Goal: Information Seeking & Learning: Learn about a topic

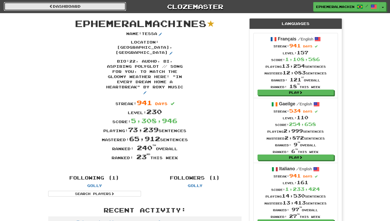
click at [101, 8] on link "Dashboard" at bounding box center [65, 6] width 122 height 9
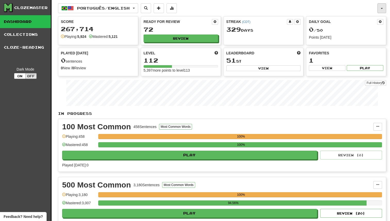
click at [382, 6] on button "button" at bounding box center [381, 8] width 9 height 10
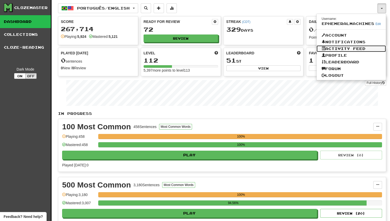
click at [361, 50] on link "Activity Feed" at bounding box center [352, 48] width 70 height 7
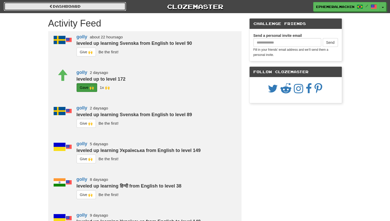
click at [125, 7] on link "Dashboard" at bounding box center [65, 6] width 122 height 9
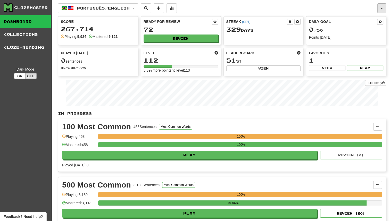
click at [382, 5] on button "button" at bounding box center [381, 8] width 9 height 10
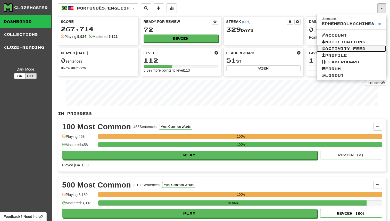
click at [367, 48] on link "Activity Feed" at bounding box center [352, 48] width 70 height 7
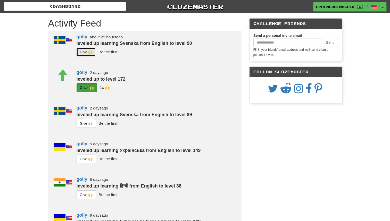
click at [86, 52] on button "G i ve 🙌" at bounding box center [87, 52] width 20 height 9
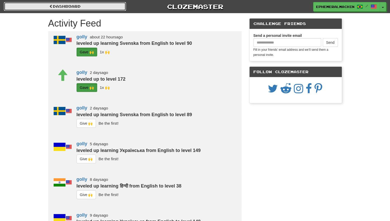
click at [78, 10] on link "Dashboard" at bounding box center [65, 6] width 122 height 9
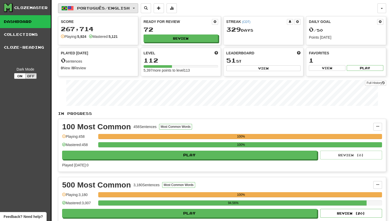
click at [80, 4] on button "Português / English" at bounding box center [98, 8] width 80 height 10
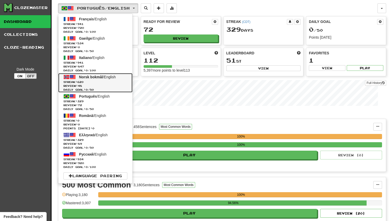
click at [115, 88] on span "Daily Goal: 0 / 50" at bounding box center [95, 90] width 64 height 4
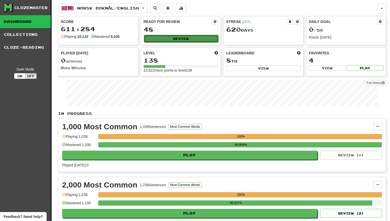
click at [162, 37] on button "Review" at bounding box center [181, 39] width 75 height 8
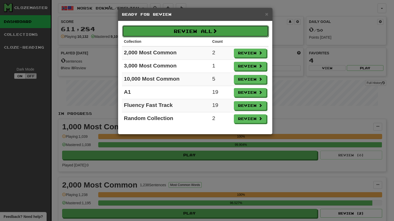
click at [198, 32] on button "Review All" at bounding box center [195, 31] width 146 height 12
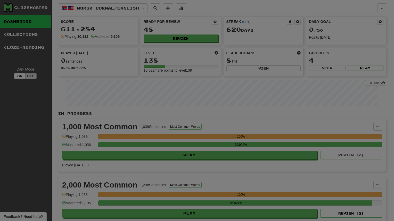
select select "********"
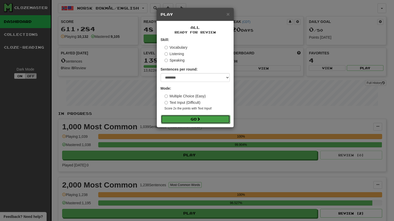
click at [186, 119] on button "Go" at bounding box center [195, 119] width 69 height 9
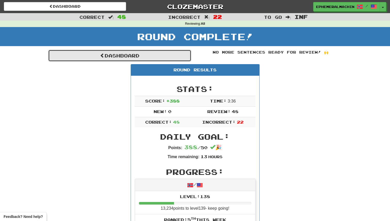
click at [171, 54] on link "Dashboard" at bounding box center [119, 56] width 143 height 12
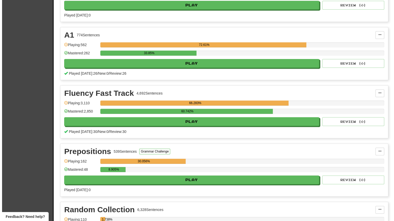
scroll to position [564, 0]
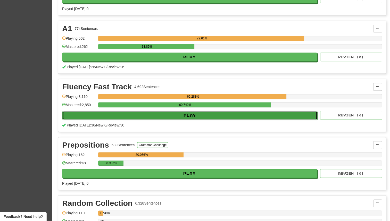
click at [236, 116] on button "Play" at bounding box center [189, 115] width 255 height 9
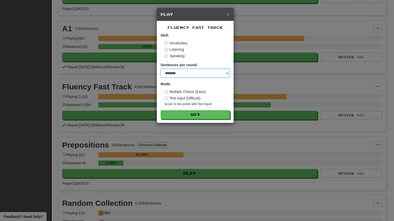
click at [199, 77] on select "* ** ** ** ** ** *** ********" at bounding box center [195, 73] width 69 height 9
select select "**"
click at [161, 69] on select "* ** ** ** ** ** *** ********" at bounding box center [195, 73] width 69 height 9
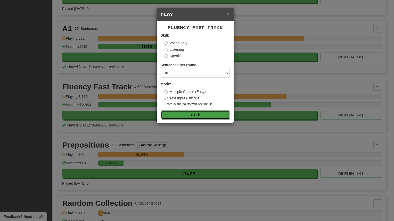
click at [186, 118] on button "Go" at bounding box center [195, 115] width 69 height 9
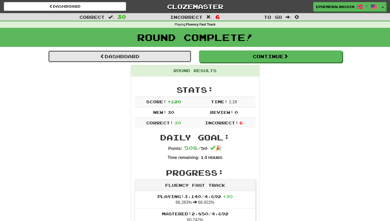
click at [158, 52] on link "Dashboard" at bounding box center [119, 57] width 143 height 12
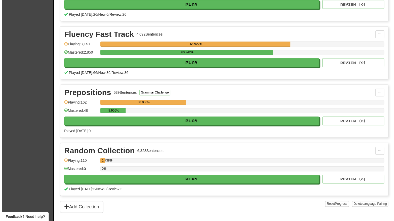
scroll to position [618, 0]
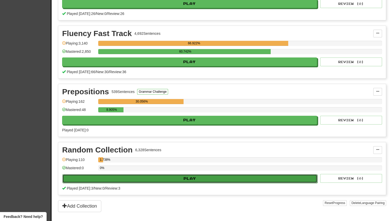
click at [297, 174] on button "Play" at bounding box center [189, 178] width 255 height 9
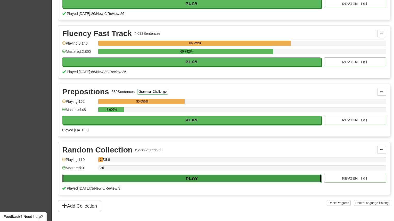
select select "**"
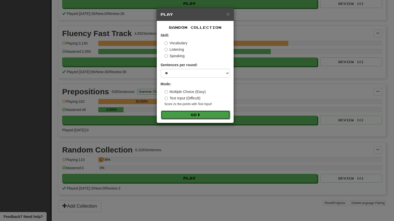
click at [207, 112] on button "Go" at bounding box center [195, 115] width 69 height 9
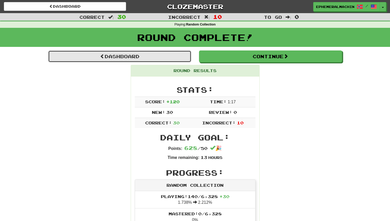
click at [164, 58] on link "Dashboard" at bounding box center [119, 57] width 143 height 12
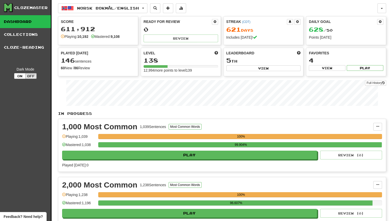
click at [186, 119] on div "1,000 Most Common 1,039 Sentences Most Common Words Manage Sentences Unpin from…" at bounding box center [222, 145] width 328 height 53
click at [385, 10] on button "button" at bounding box center [381, 8] width 9 height 10
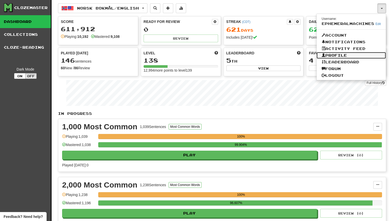
click at [348, 53] on link "Profile" at bounding box center [352, 55] width 70 height 7
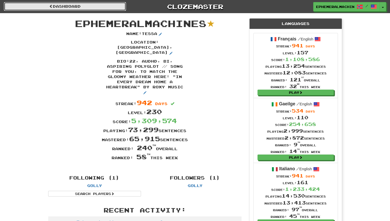
click at [119, 3] on link "Dashboard" at bounding box center [65, 6] width 122 height 9
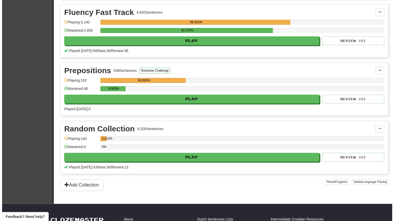
scroll to position [643, 0]
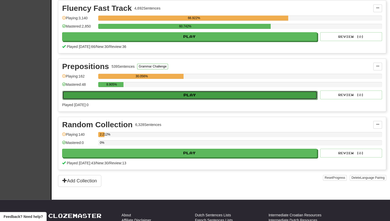
click at [213, 95] on button "Play" at bounding box center [189, 95] width 255 height 9
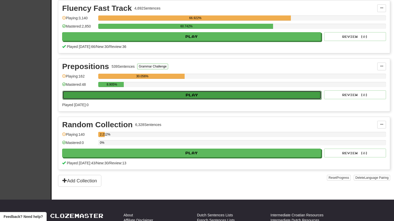
select select "**"
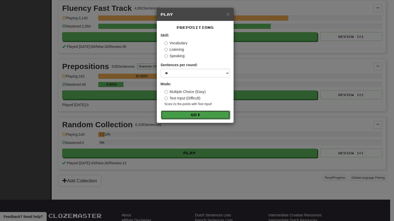
click at [176, 117] on button "Go" at bounding box center [195, 115] width 69 height 9
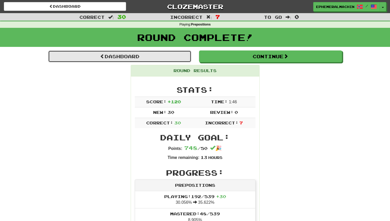
click at [118, 61] on link "Dashboard" at bounding box center [119, 57] width 143 height 12
